Goal: Information Seeking & Learning: Learn about a topic

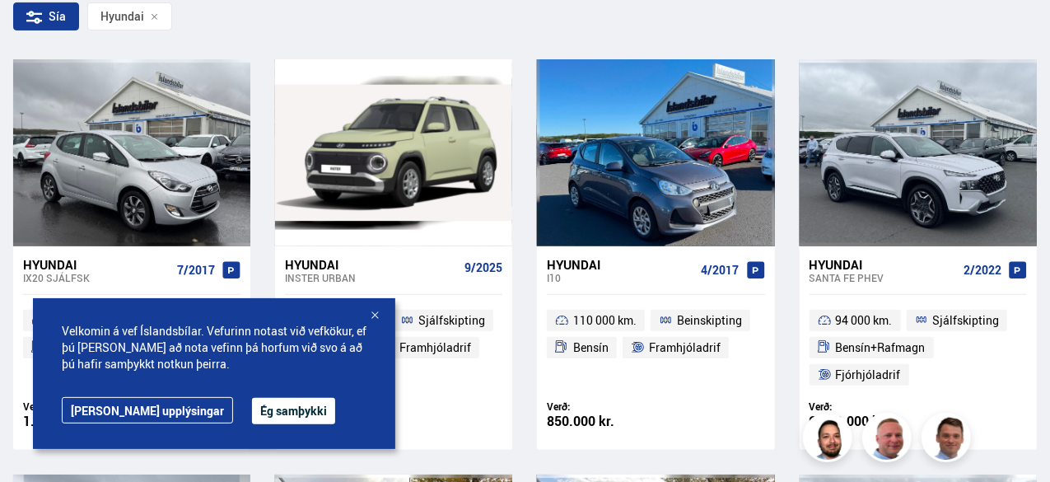
click at [377, 312] on div at bounding box center [374, 316] width 16 height 16
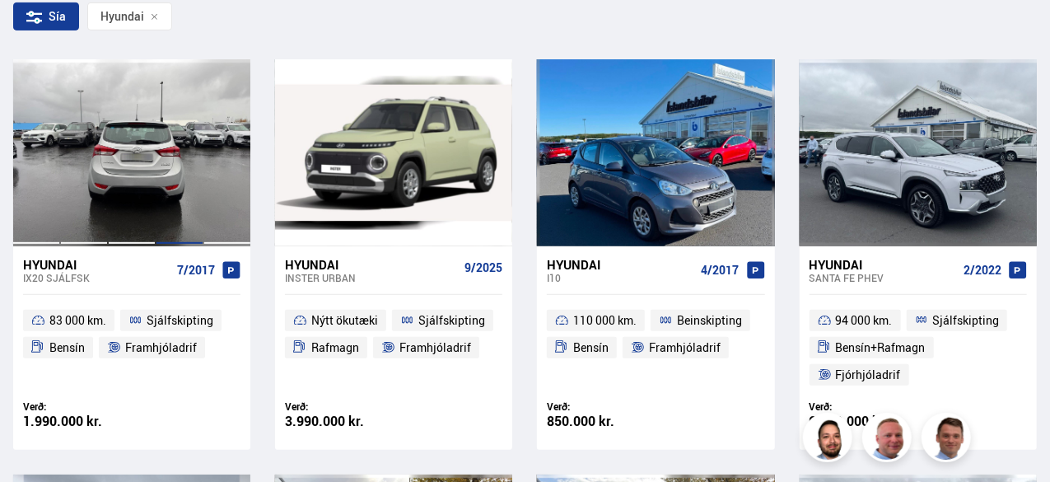
click at [168, 199] on div at bounding box center [180, 152] width 48 height 186
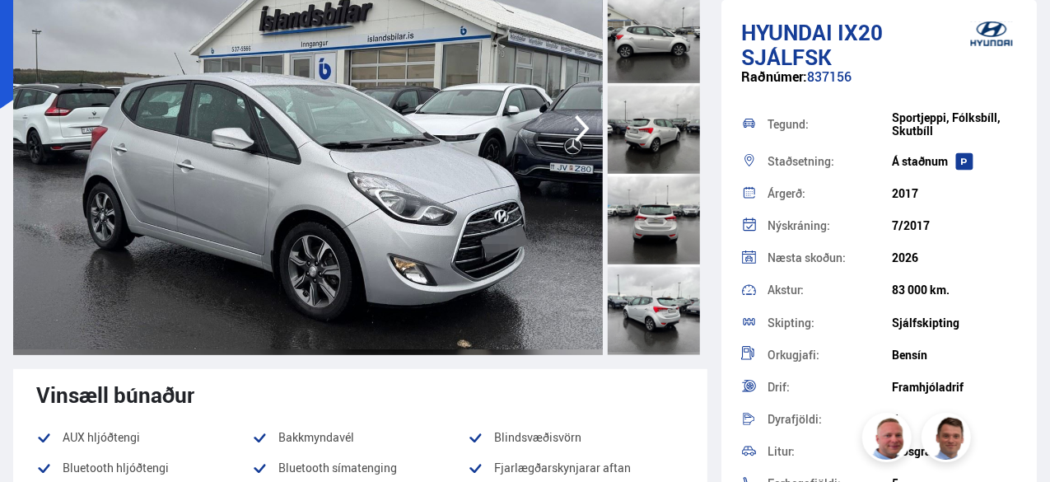
scroll to position [247, 0]
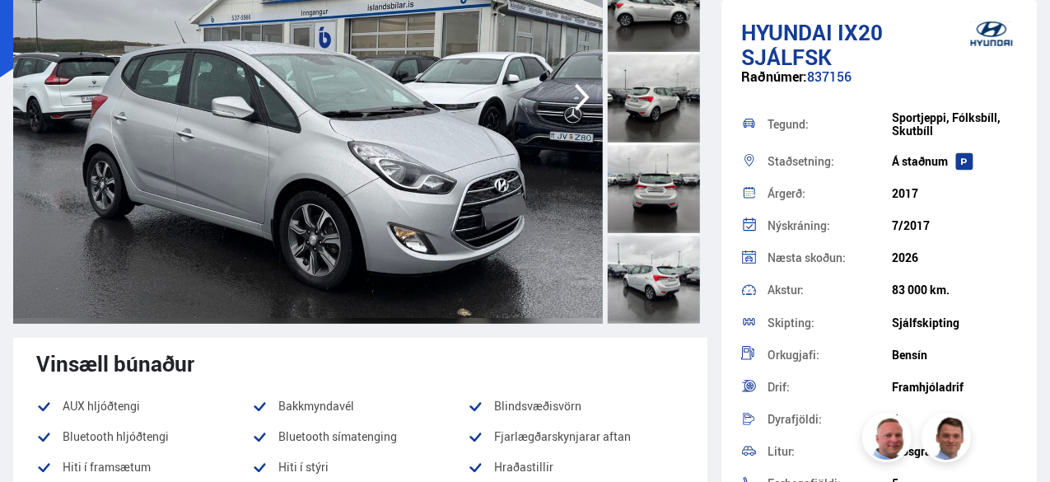
click at [162, 202] on img at bounding box center [307, 97] width 589 height 453
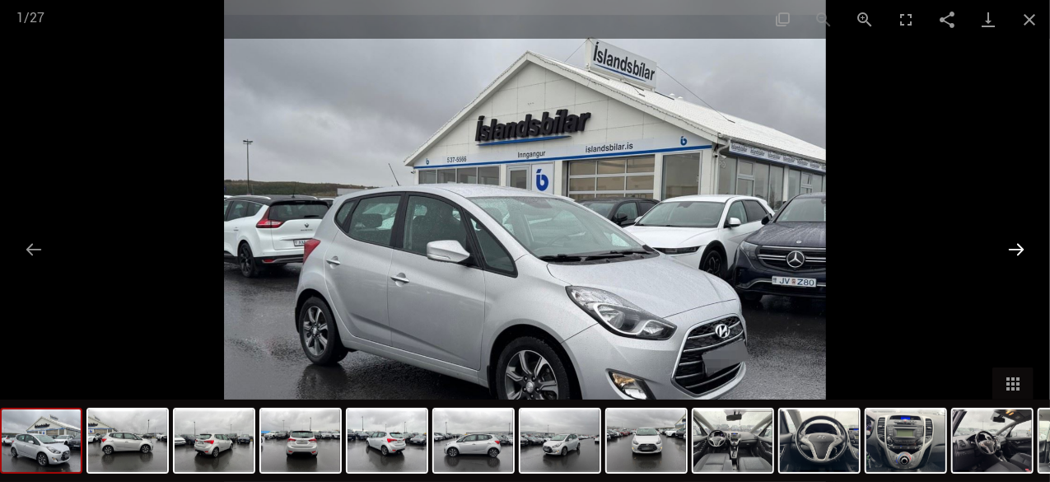
click at [1022, 245] on button "Next slide" at bounding box center [1016, 249] width 35 height 32
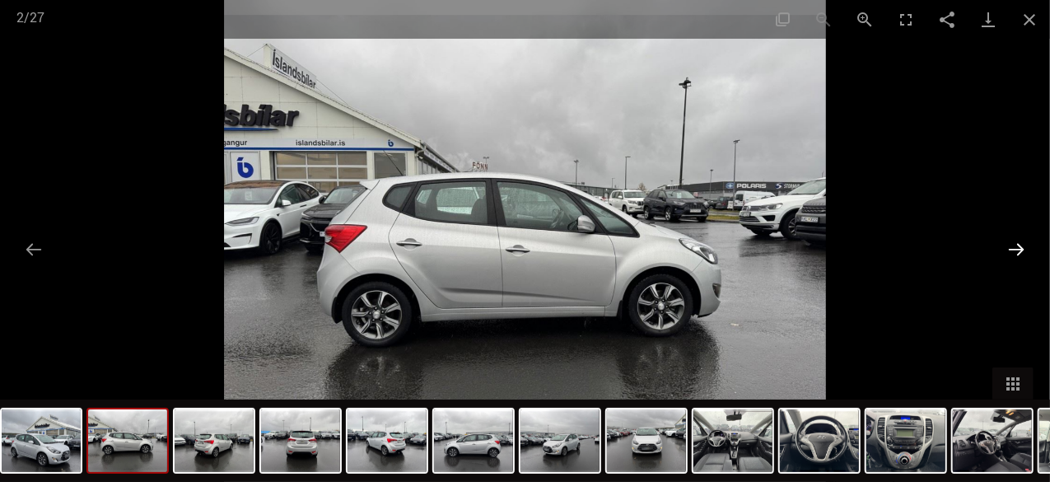
click at [1019, 246] on button "Next slide" at bounding box center [1016, 249] width 35 height 32
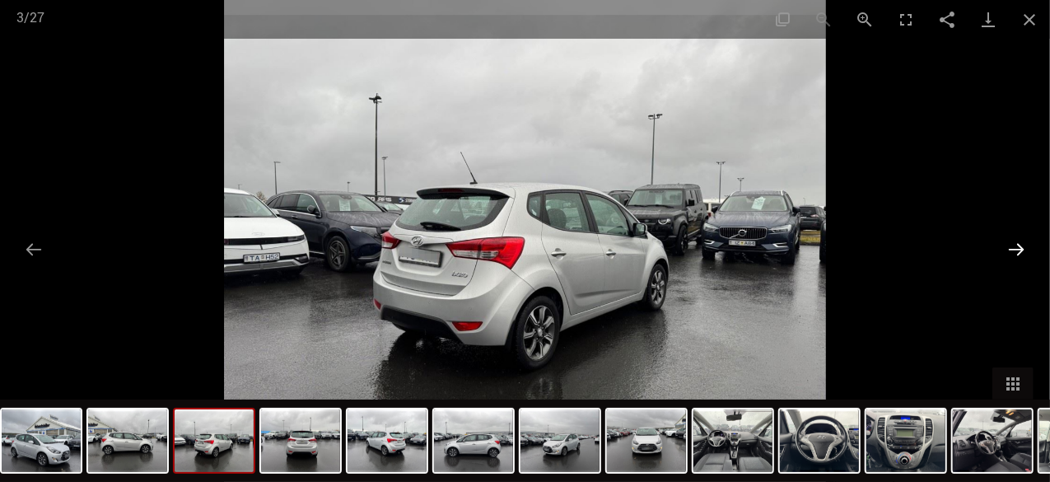
click at [1018, 247] on button "Next slide" at bounding box center [1016, 249] width 35 height 32
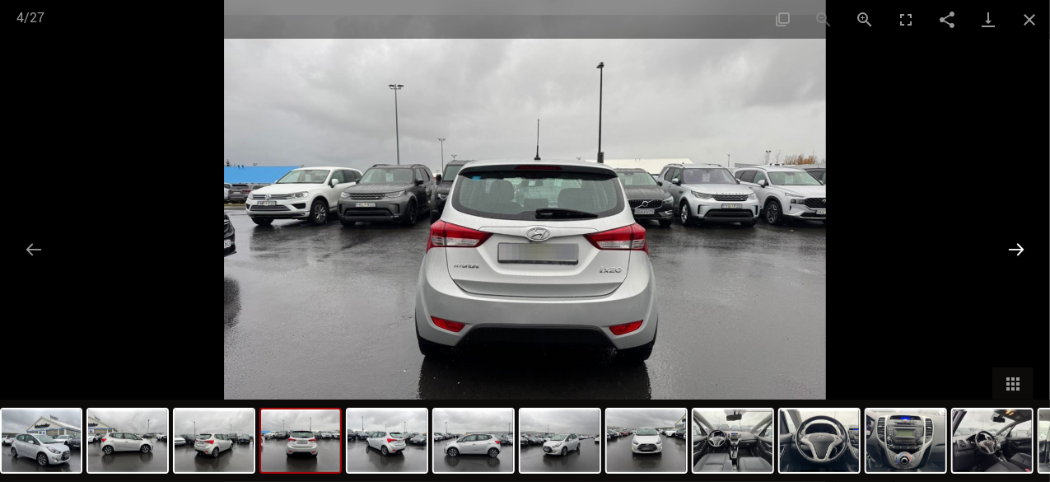
click at [1016, 247] on button "Next slide" at bounding box center [1016, 249] width 35 height 32
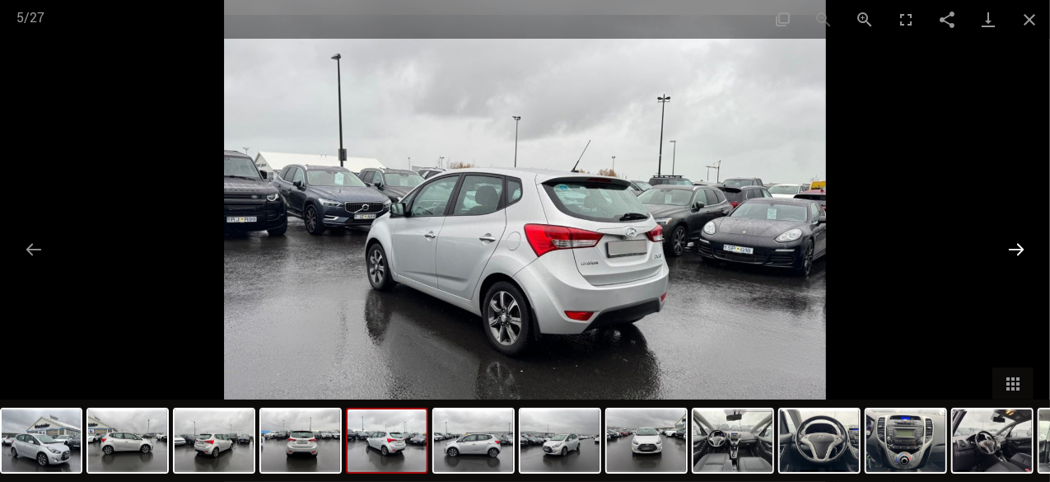
click at [1015, 246] on button "Next slide" at bounding box center [1016, 249] width 35 height 32
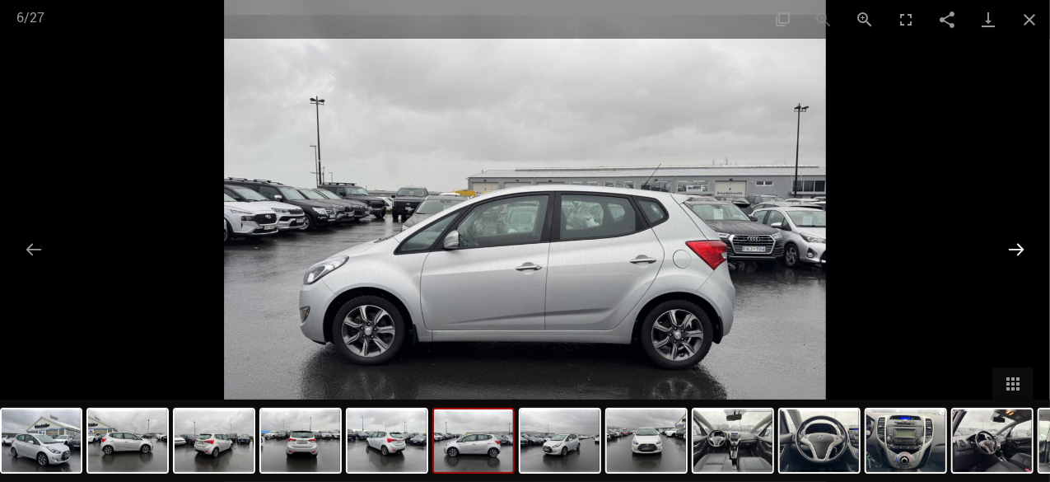
click at [1012, 246] on button "Next slide" at bounding box center [1016, 249] width 35 height 32
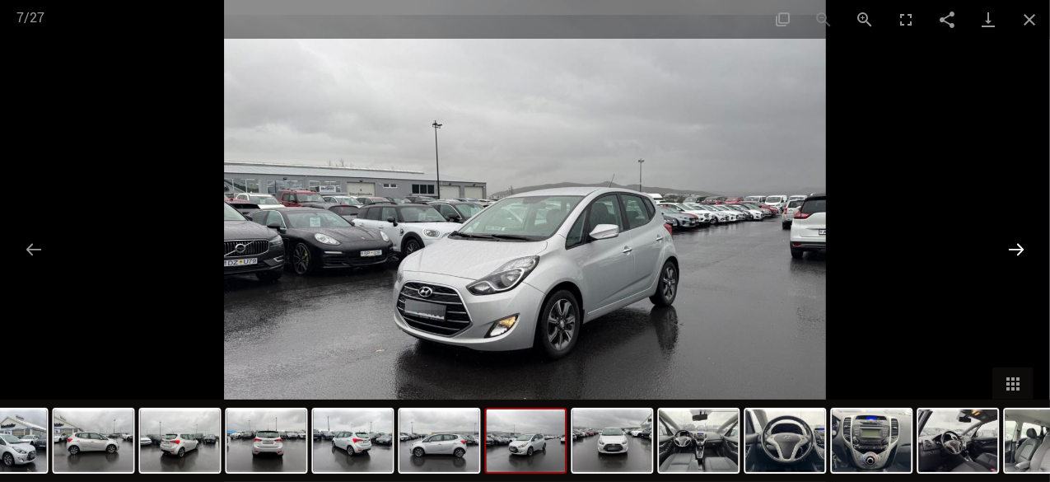
click at [1008, 245] on button "Next slide" at bounding box center [1016, 249] width 35 height 32
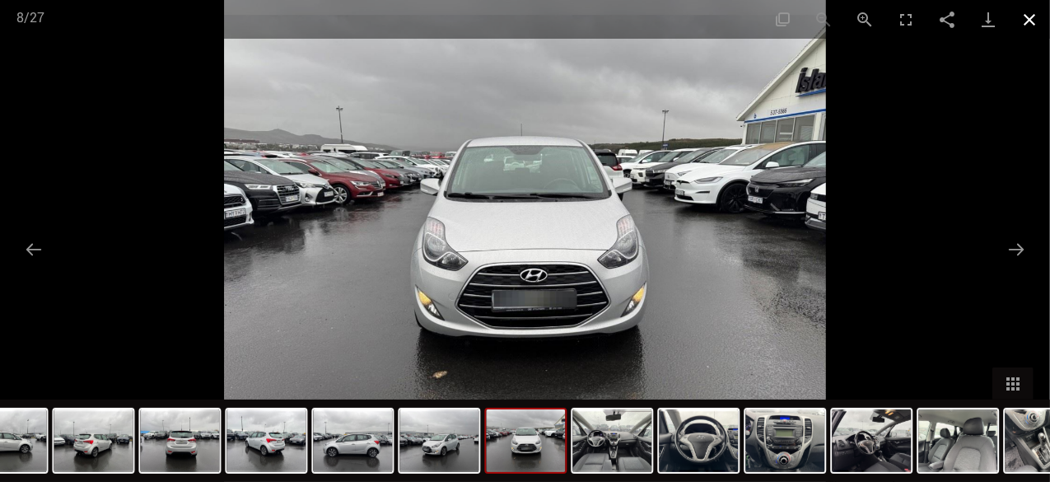
click at [1026, 24] on button "Close gallery" at bounding box center [1028, 19] width 41 height 39
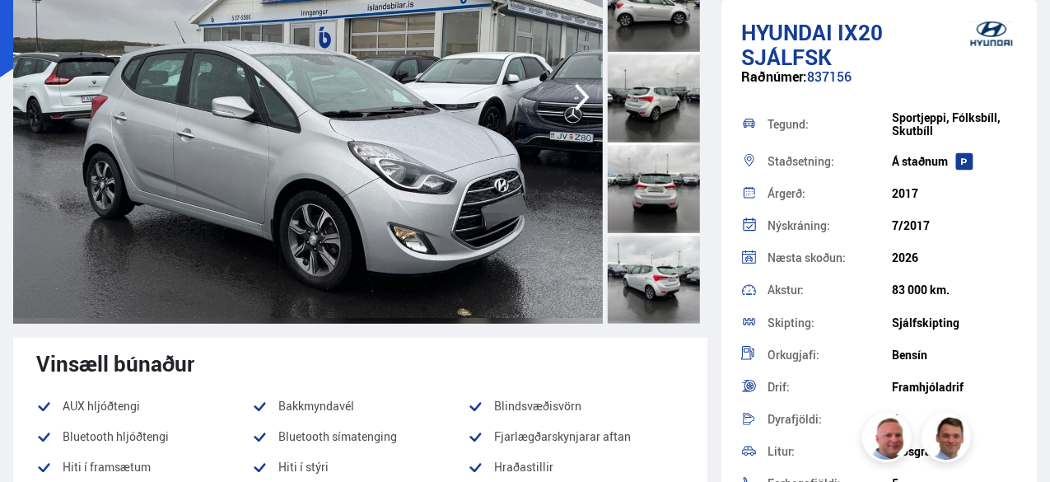
scroll to position [0, 0]
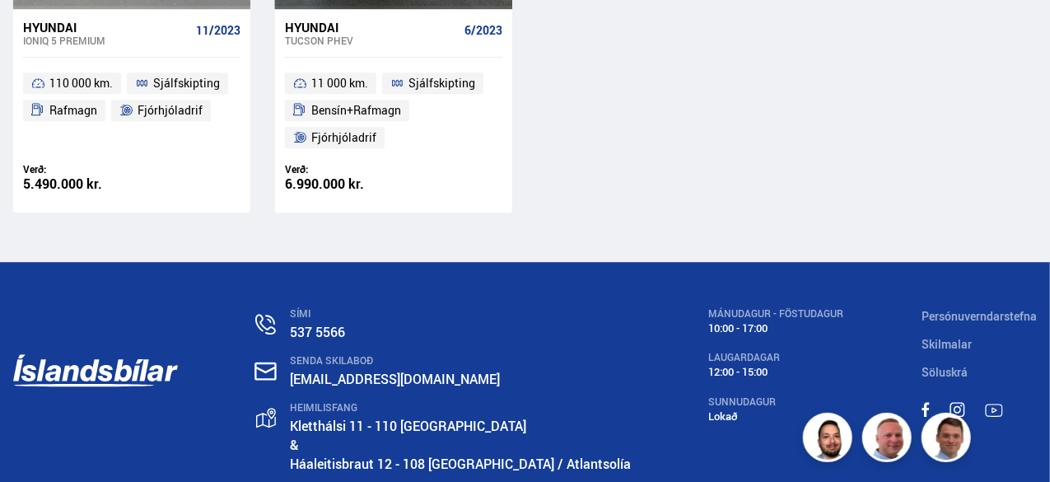
scroll to position [2260, 0]
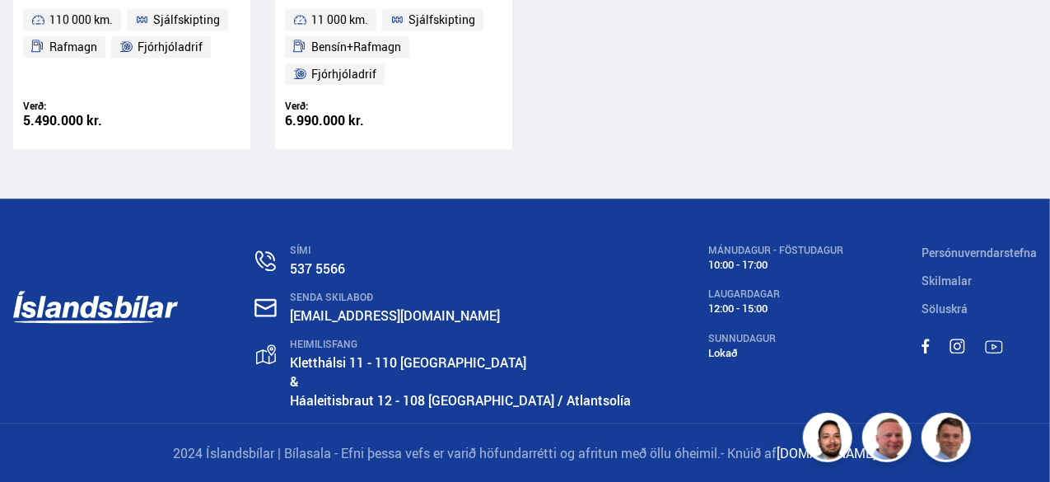
click at [920, 343] on div "SÍMI 537 5566 SENDA SKILABOÐ [EMAIL_ADDRESS][DOMAIN_NAME] HEIMILISFANG [STREET_…" at bounding box center [525, 310] width 1050 height 224
click at [924, 341] on link at bounding box center [925, 346] width 8 height 17
